Goal: Browse casually

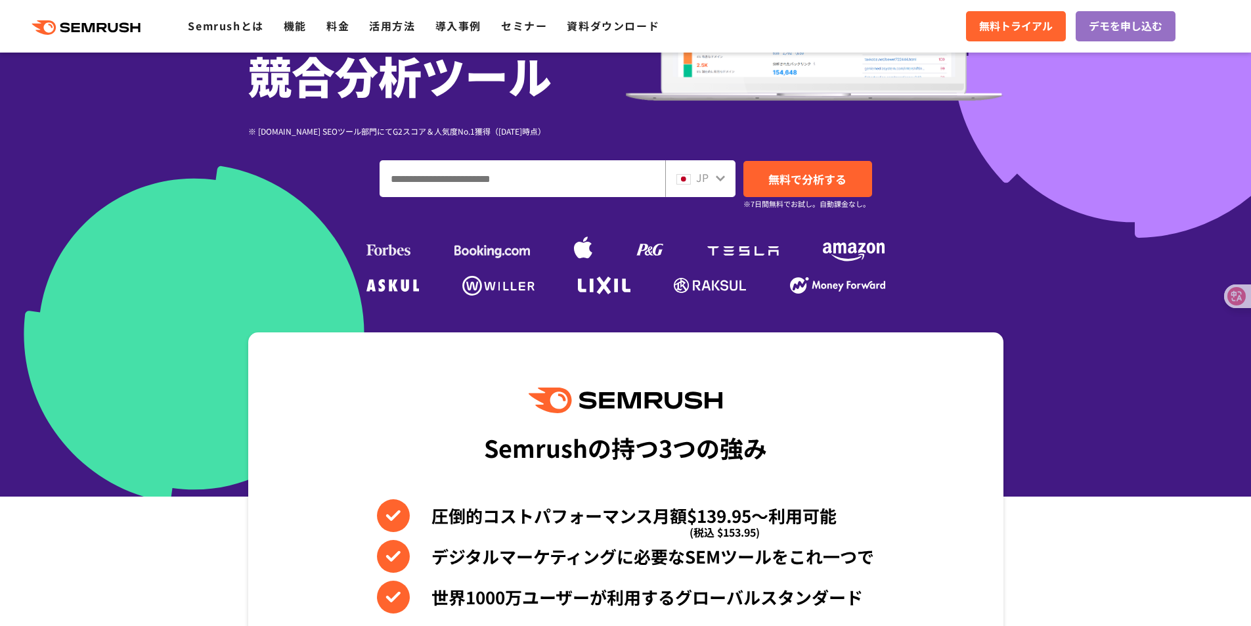
scroll to position [263, 0]
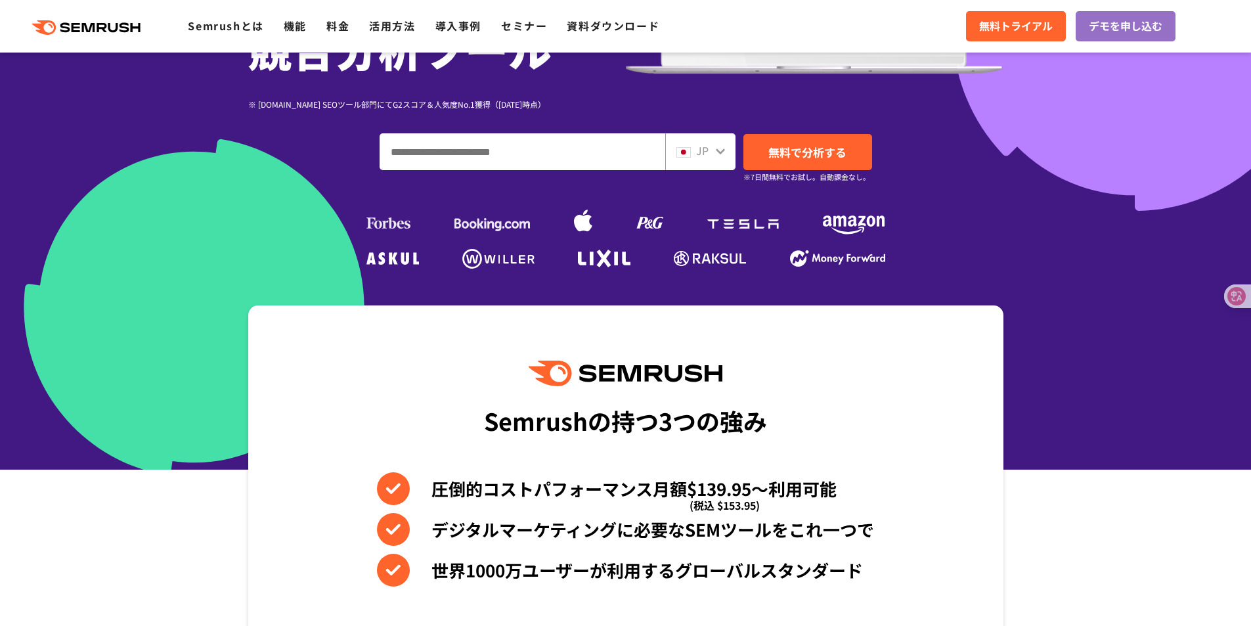
click at [721, 139] on div "JP" at bounding box center [700, 151] width 70 height 37
click at [720, 146] on icon at bounding box center [720, 151] width 11 height 11
click at [713, 149] on div "JP" at bounding box center [698, 151] width 42 height 17
click at [715, 150] on icon at bounding box center [720, 151] width 11 height 11
click at [723, 148] on icon at bounding box center [720, 151] width 11 height 11
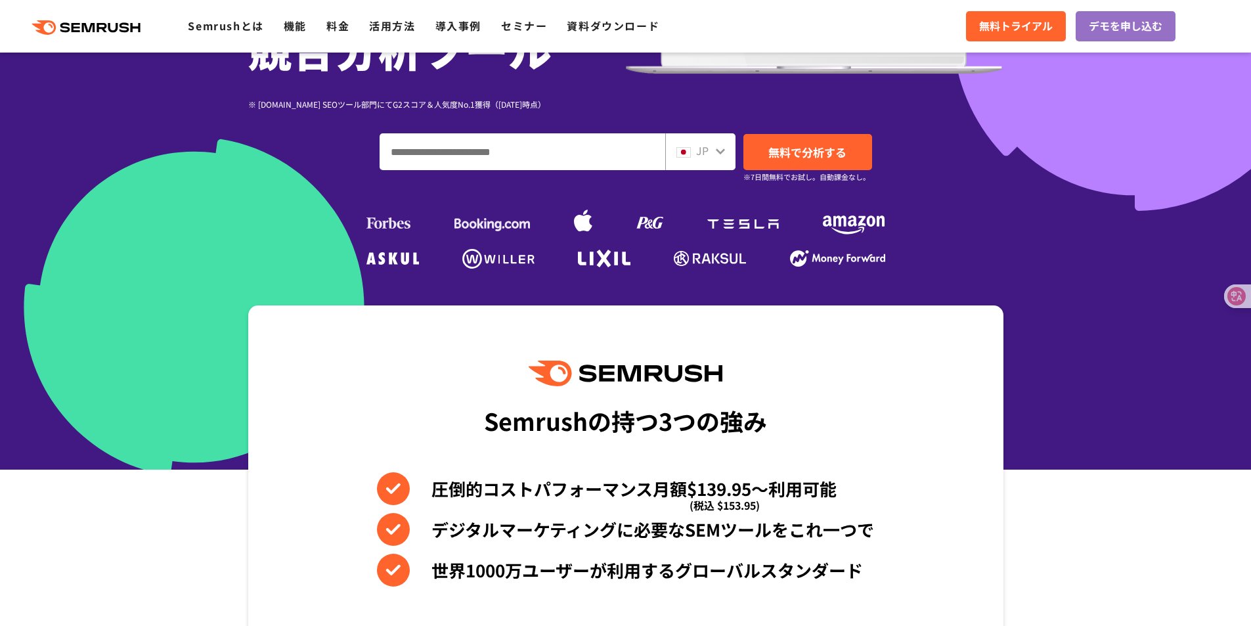
click at [945, 365] on div "Semrushの持つ3つの強み 圧倒的コストパフォーマンス月額$139.95〜利用可能 (税込 $153.95) デジタルマーケティングに必要なSEMツールを…" at bounding box center [625, 528] width 755 height 446
click at [924, 382] on div "Semrushの持つ3つの強み 圧倒的コストパフォーマンス月額$139.95〜利用可能 (税込 $153.95) デジタルマーケティングに必要なSEMツールを…" at bounding box center [625, 528] width 755 height 446
click at [724, 162] on div "JP" at bounding box center [700, 151] width 70 height 37
click at [705, 146] on span "JP" at bounding box center [702, 151] width 12 height 16
click at [689, 150] on img at bounding box center [684, 152] width 14 height 11
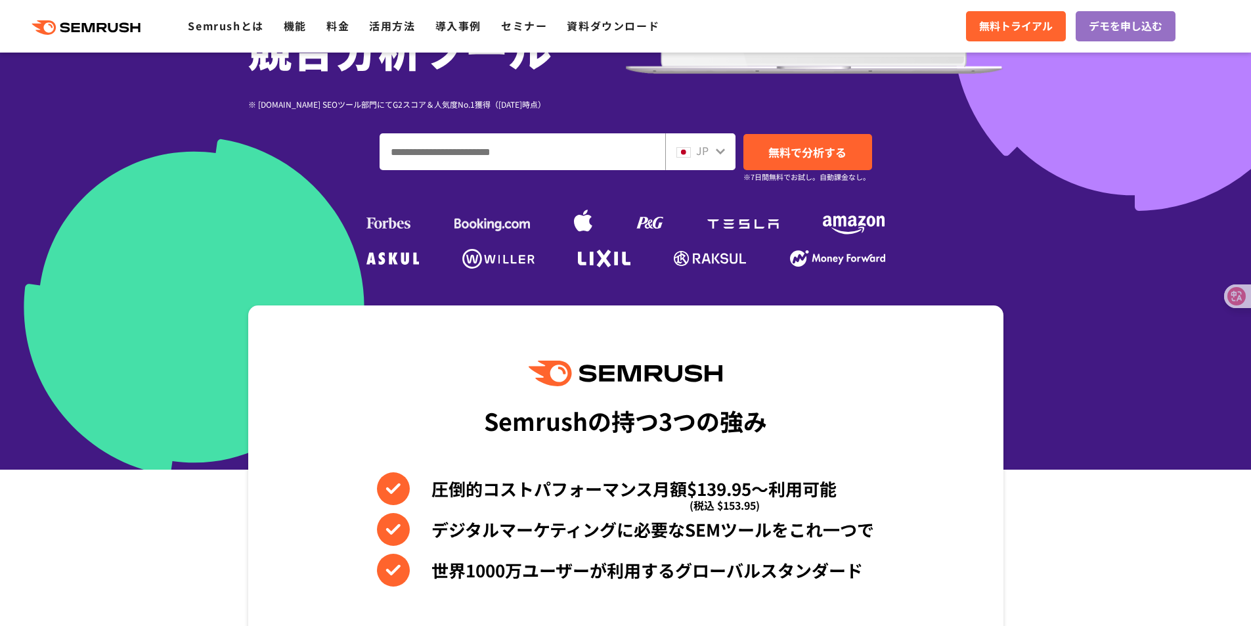
click at [725, 150] on icon at bounding box center [720, 151] width 11 height 11
click at [721, 151] on icon at bounding box center [720, 151] width 9 height 6
